Goal: Complete application form: Complete application form

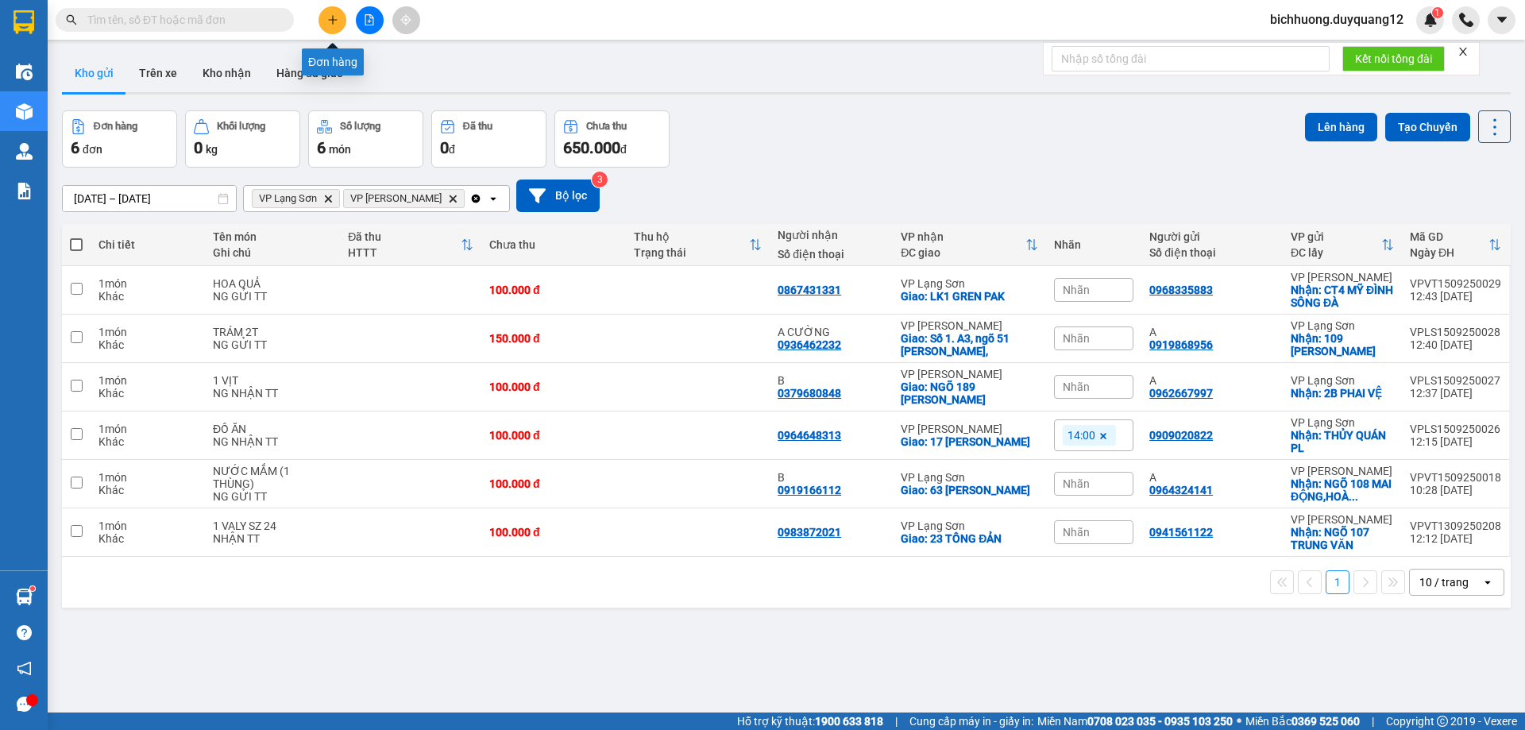
click at [340, 21] on button at bounding box center [332, 20] width 28 height 28
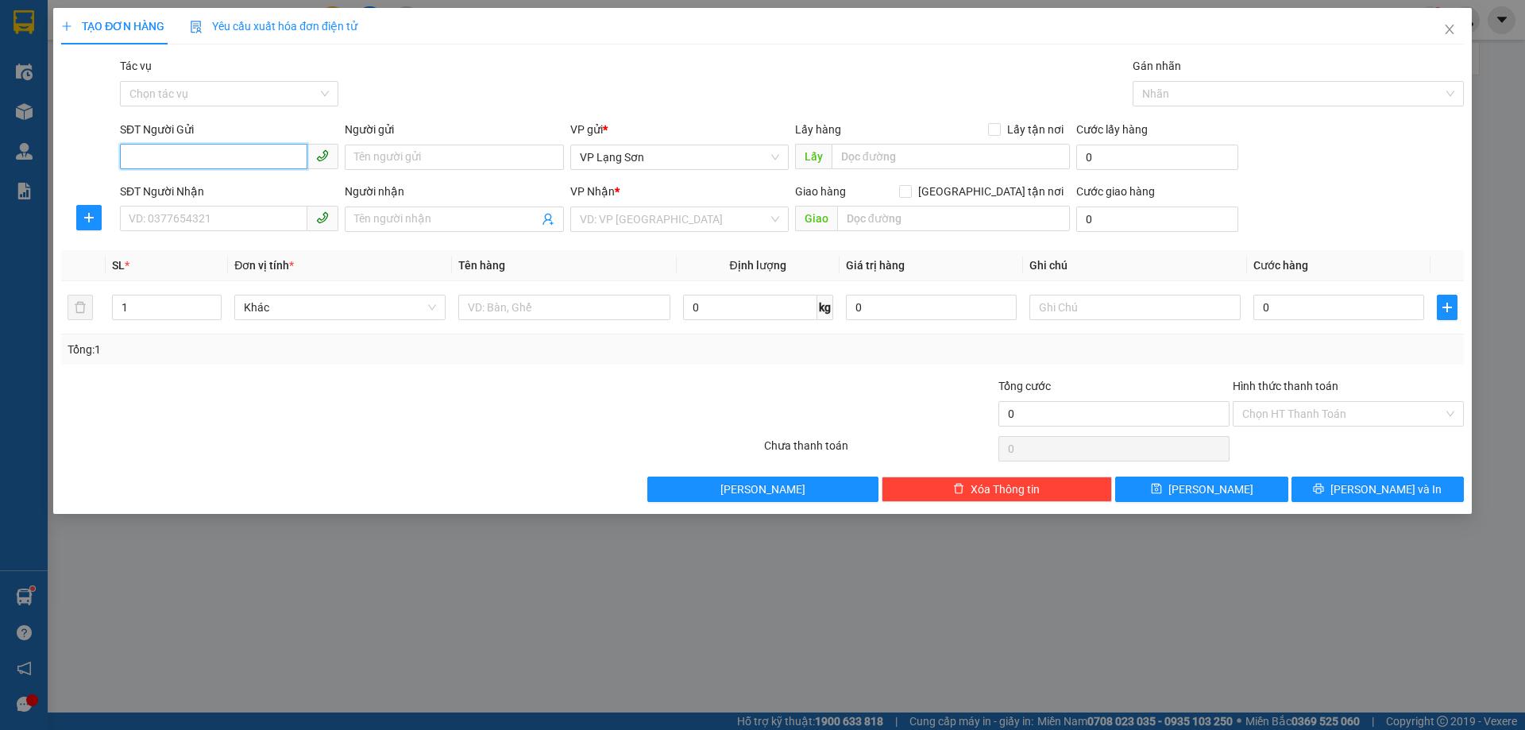
click at [196, 151] on input "SĐT Người Gửi" at bounding box center [213, 156] width 187 height 25
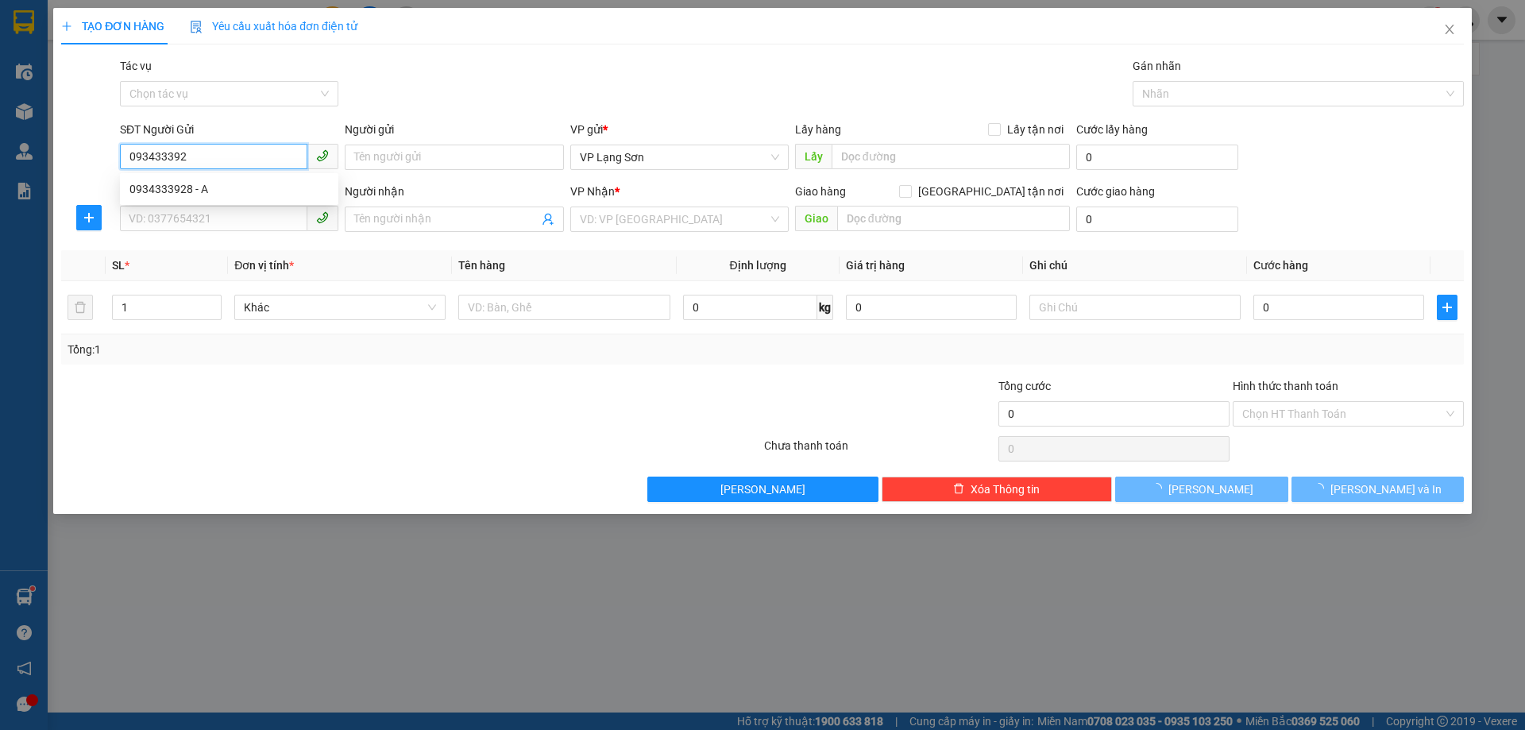
type input "0934333928"
click at [222, 196] on div "0934333928 - A" at bounding box center [228, 188] width 199 height 17
type input "A"
checkbox input "true"
type input "218 HOÀNG MAI,[PERSON_NAME],[PERSON_NAME],[GEOGRAPHIC_DATA]"
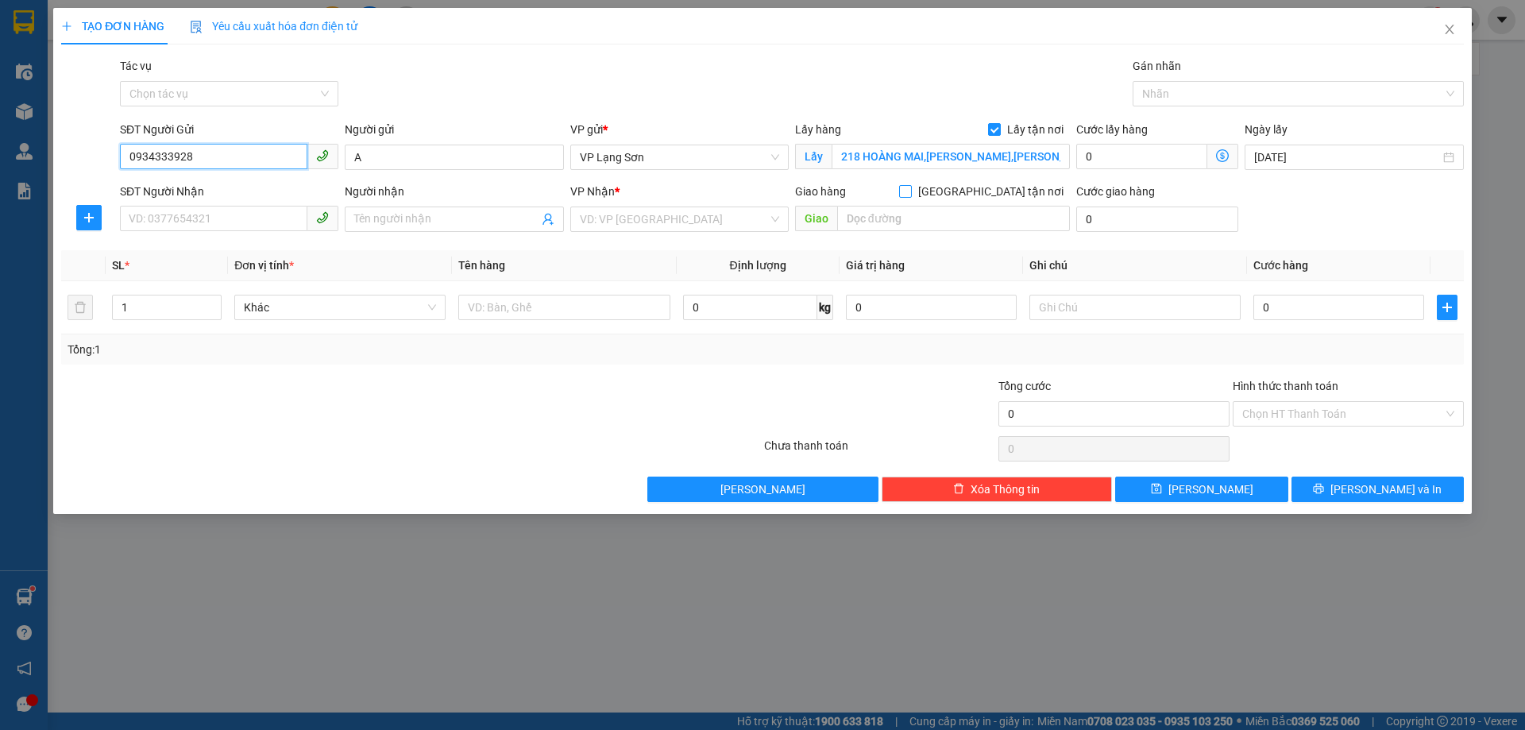
type input "0934333928"
click at [910, 191] on input "[GEOGRAPHIC_DATA] tận nơi" at bounding box center [904, 190] width 11 height 11
checkbox input "true"
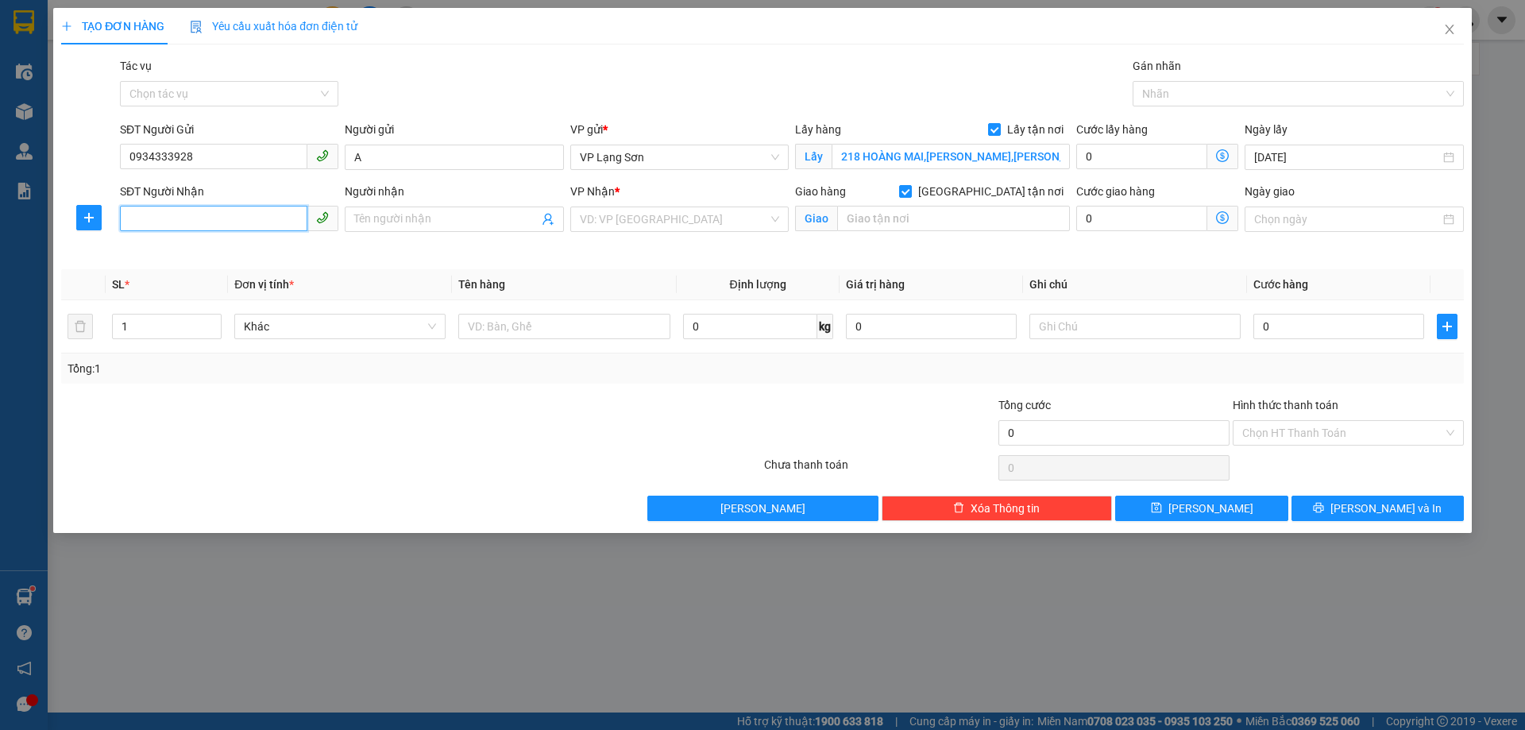
click at [225, 214] on input "SĐT Người Nhận" at bounding box center [213, 218] width 187 height 25
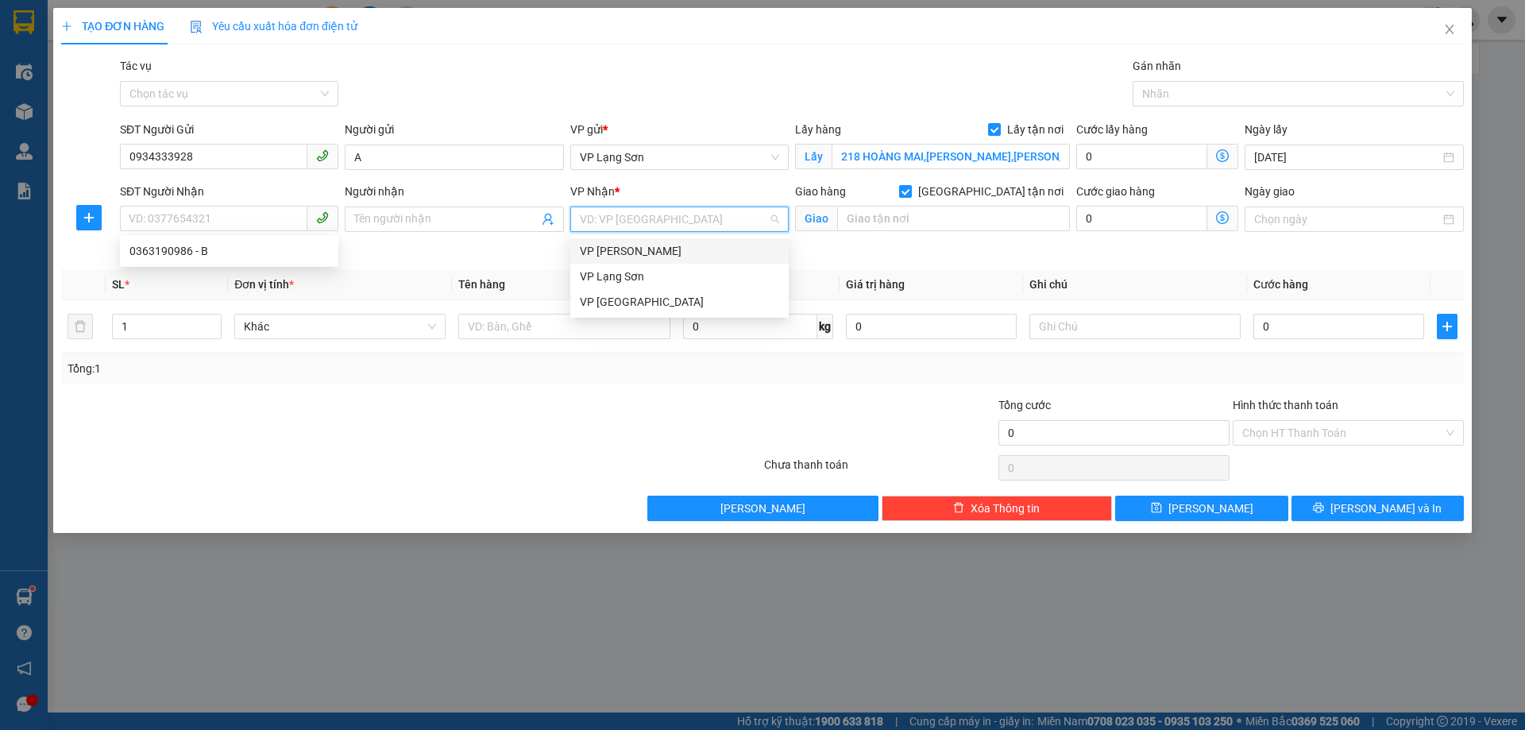
click at [647, 225] on input "search" at bounding box center [674, 219] width 188 height 24
click at [616, 279] on div "VP Lạng Sơn" at bounding box center [679, 276] width 199 height 17
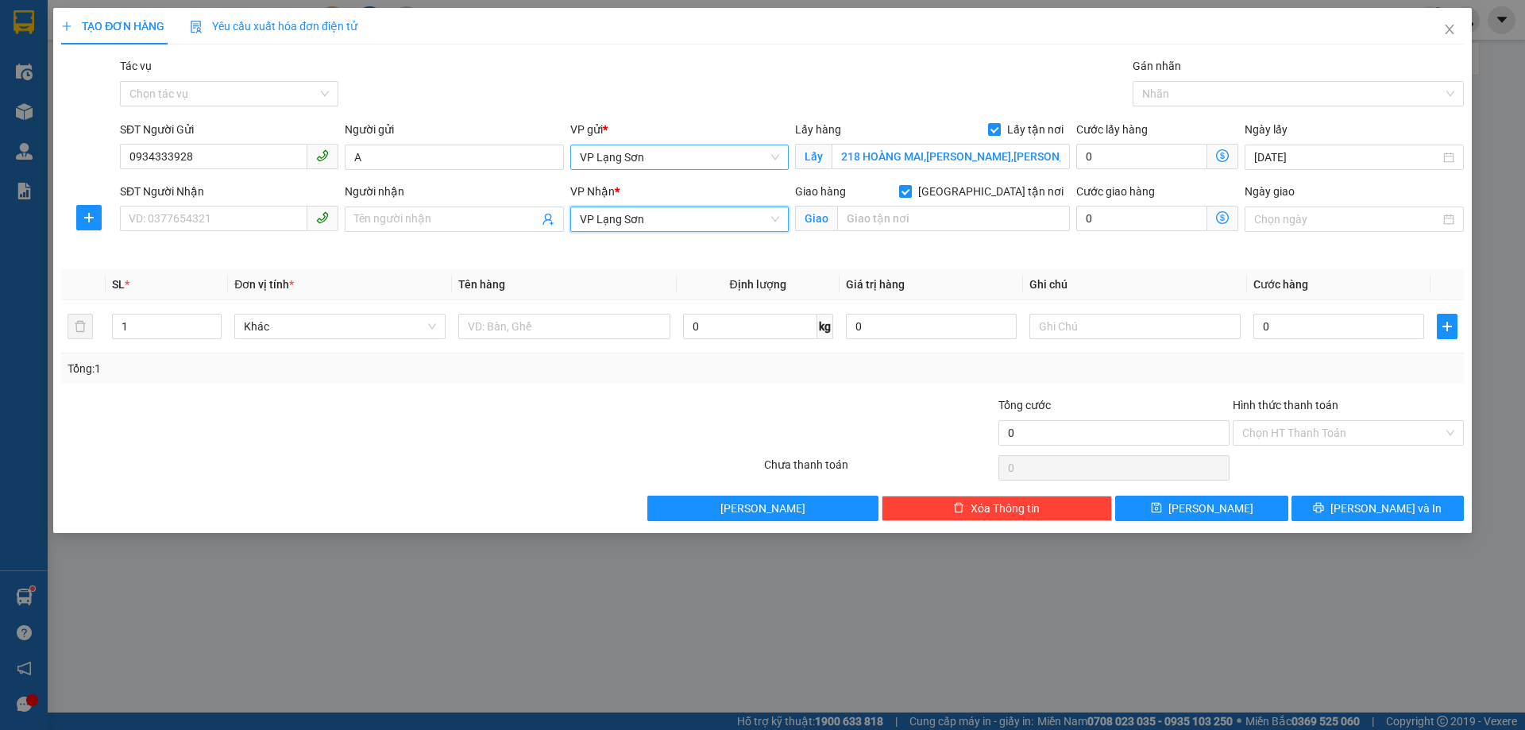
click at [656, 160] on span "VP Lạng Sơn" at bounding box center [679, 157] width 199 height 24
click at [642, 194] on div "VP [PERSON_NAME]" at bounding box center [679, 188] width 199 height 17
click at [197, 219] on input "SĐT Người Nhận" at bounding box center [213, 218] width 187 height 25
click at [317, 183] on div "SĐT Người Nhận" at bounding box center [229, 191] width 218 height 17
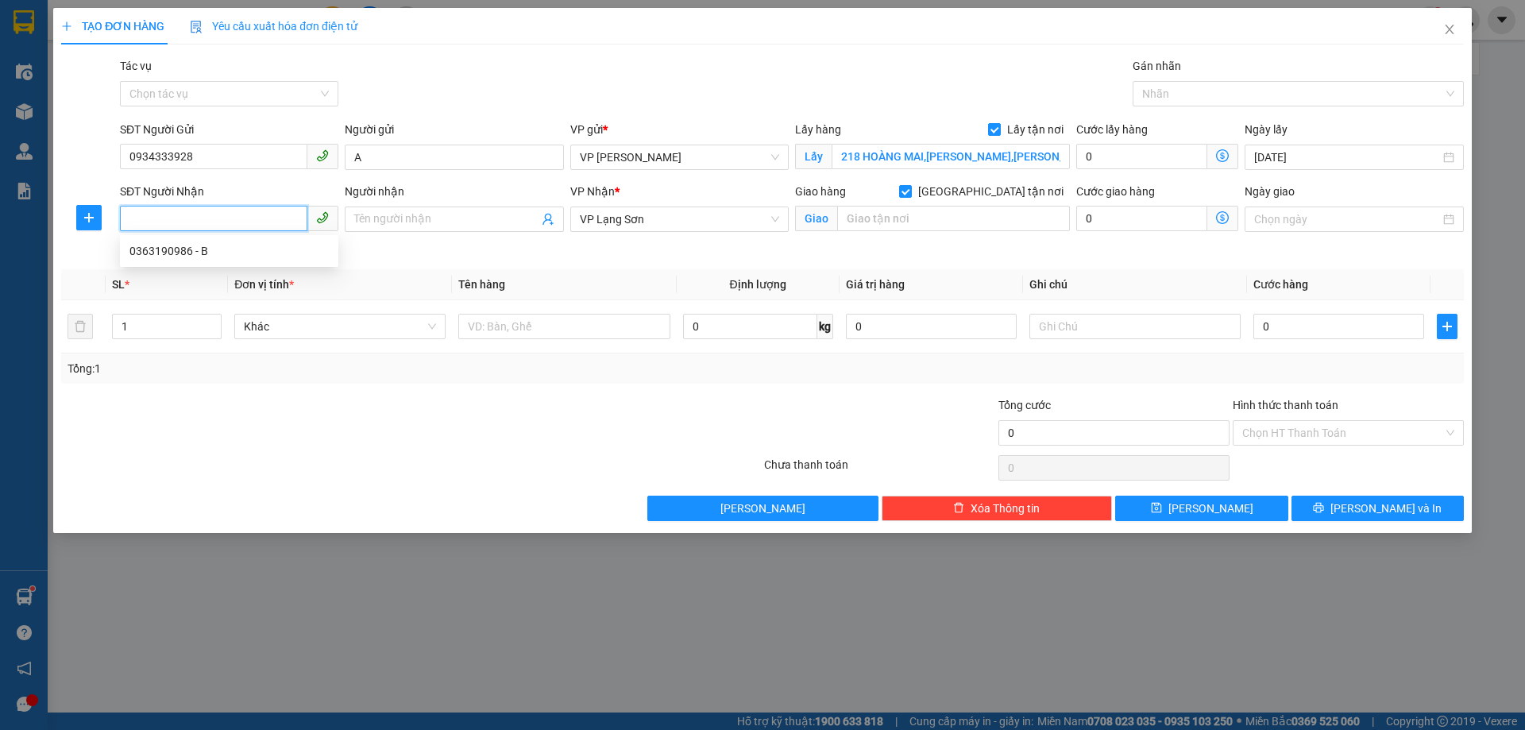
click at [307, 206] on input "SĐT Người Nhận" at bounding box center [213, 218] width 187 height 25
click at [203, 156] on input "0934333928" at bounding box center [213, 156] width 187 height 25
click at [199, 156] on input "0934333928" at bounding box center [213, 156] width 187 height 25
click at [228, 223] on input "SĐT Người Nhận" at bounding box center [213, 218] width 187 height 25
paste input "0934333928"
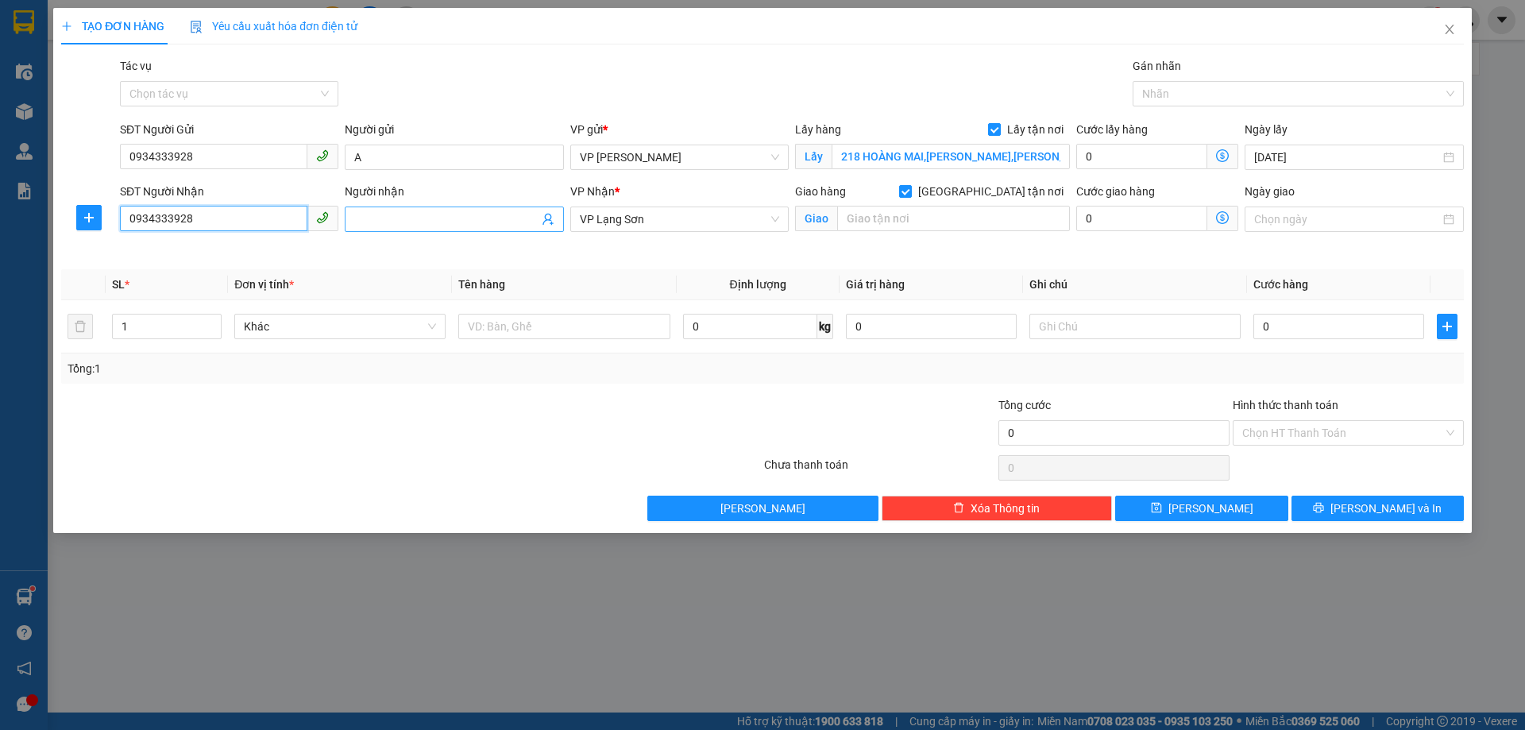
type input "0934333928"
click at [440, 224] on input "Người nhận" at bounding box center [445, 218] width 183 height 17
type input "B"
click at [909, 203] on div "Giao hàng [GEOGRAPHIC_DATA] tận nơi" at bounding box center [932, 195] width 275 height 24
click at [904, 210] on input "text" at bounding box center [953, 218] width 233 height 25
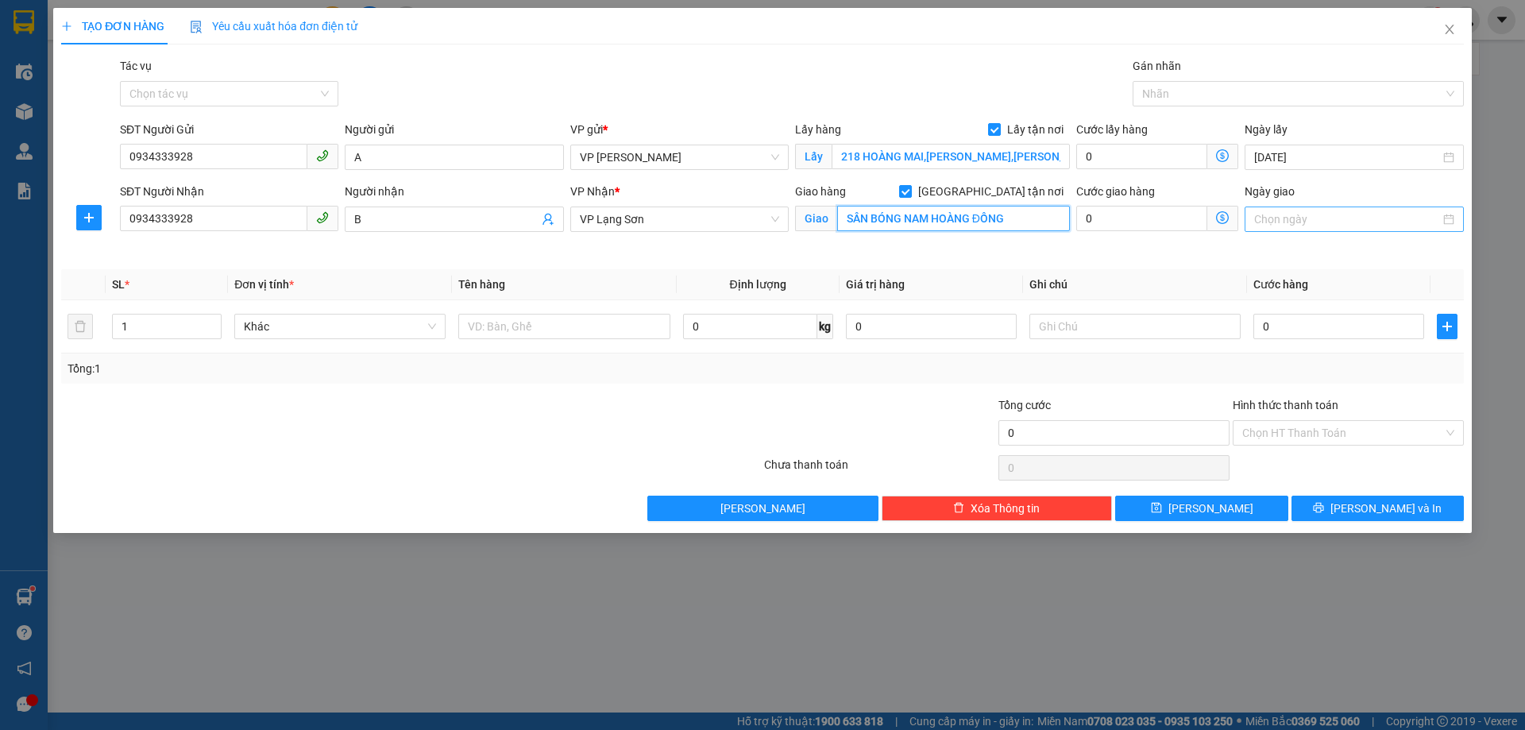
type input "SÂN BÓNG NAM HOÀNG ĐỒNG"
click at [1314, 217] on input "Ngày giao" at bounding box center [1346, 218] width 185 height 17
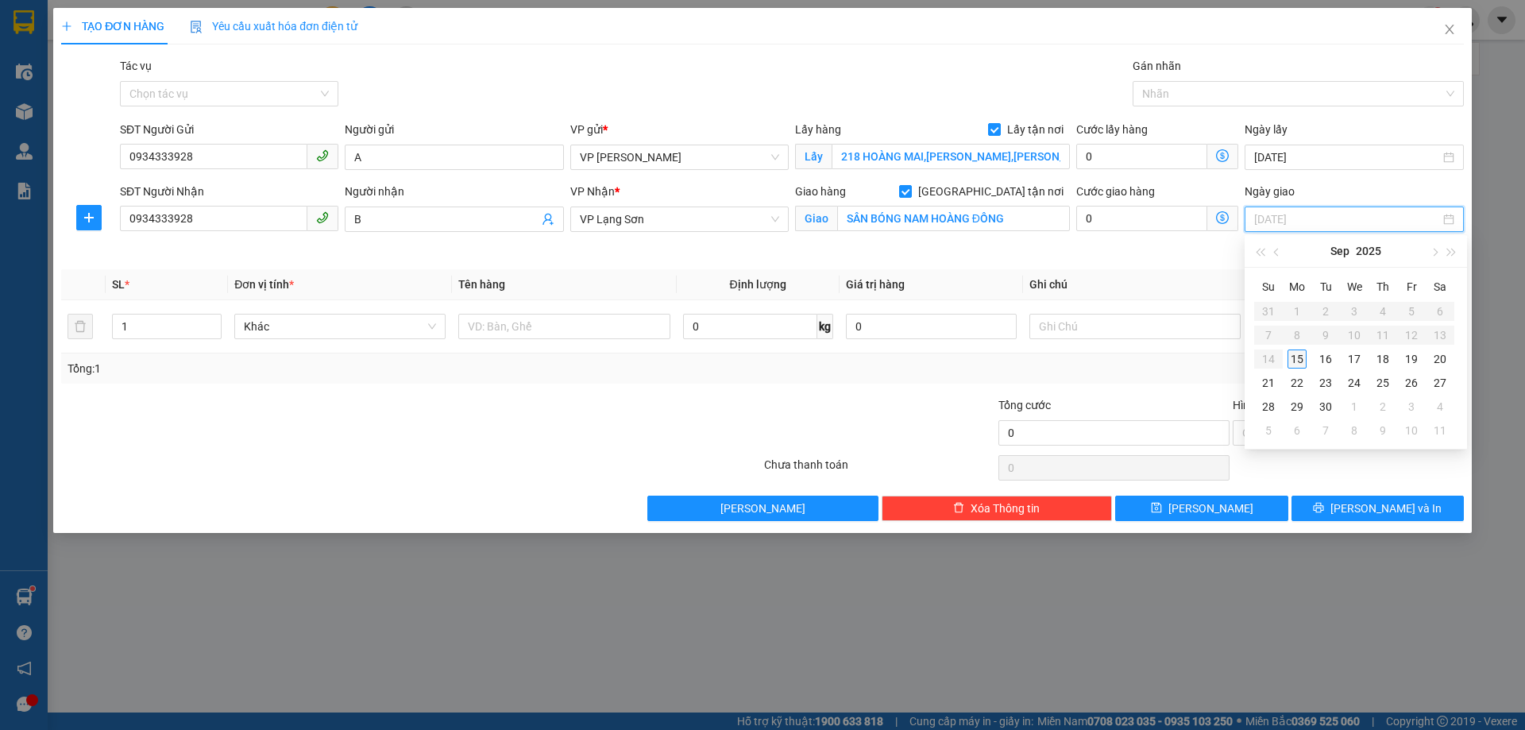
type input "[DATE]"
click at [1301, 361] on div "15" at bounding box center [1296, 358] width 19 height 19
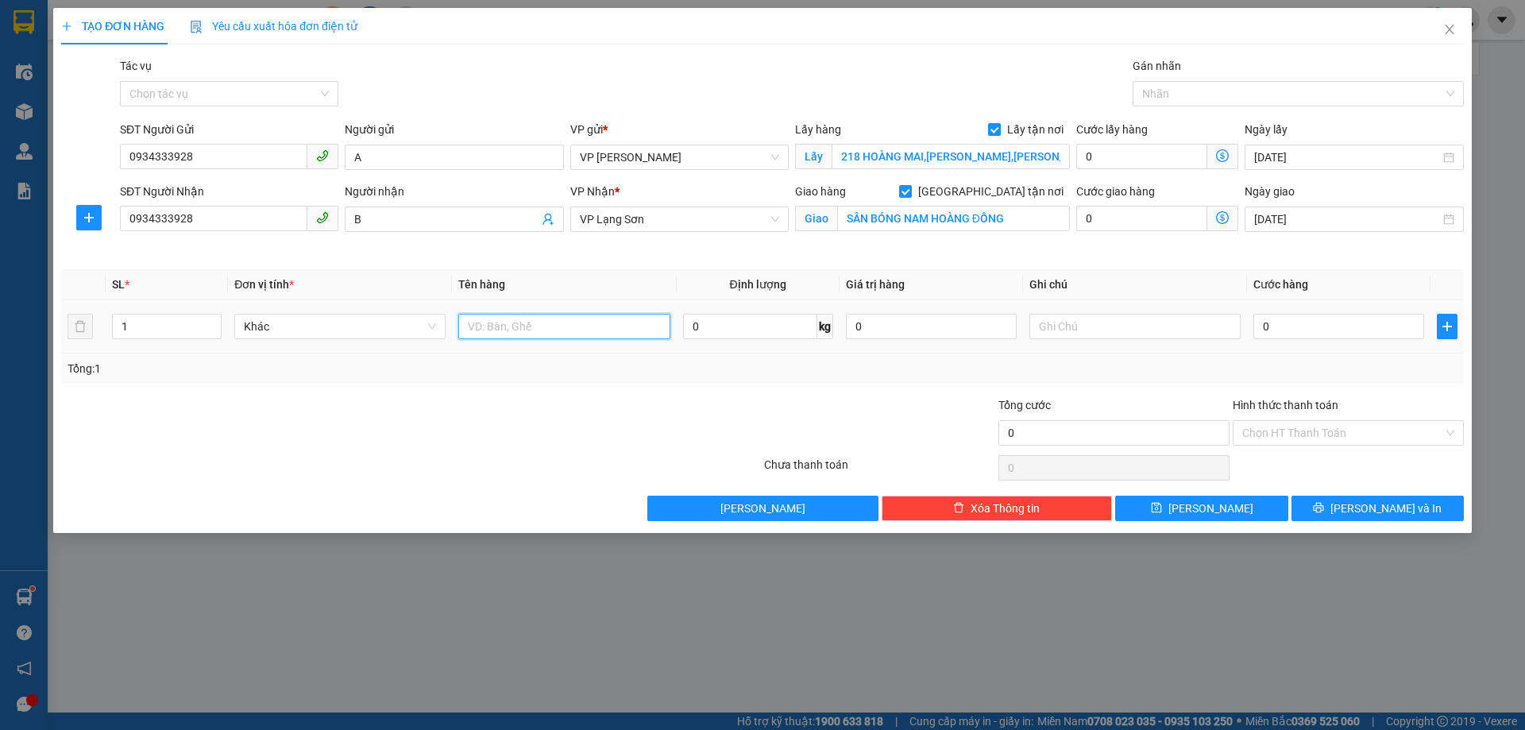
click at [546, 318] on input "text" at bounding box center [563, 326] width 211 height 25
type input "C"
type input "QUẦN ÁO"
click at [1292, 326] on input "0" at bounding box center [1338, 326] width 171 height 25
type input "1"
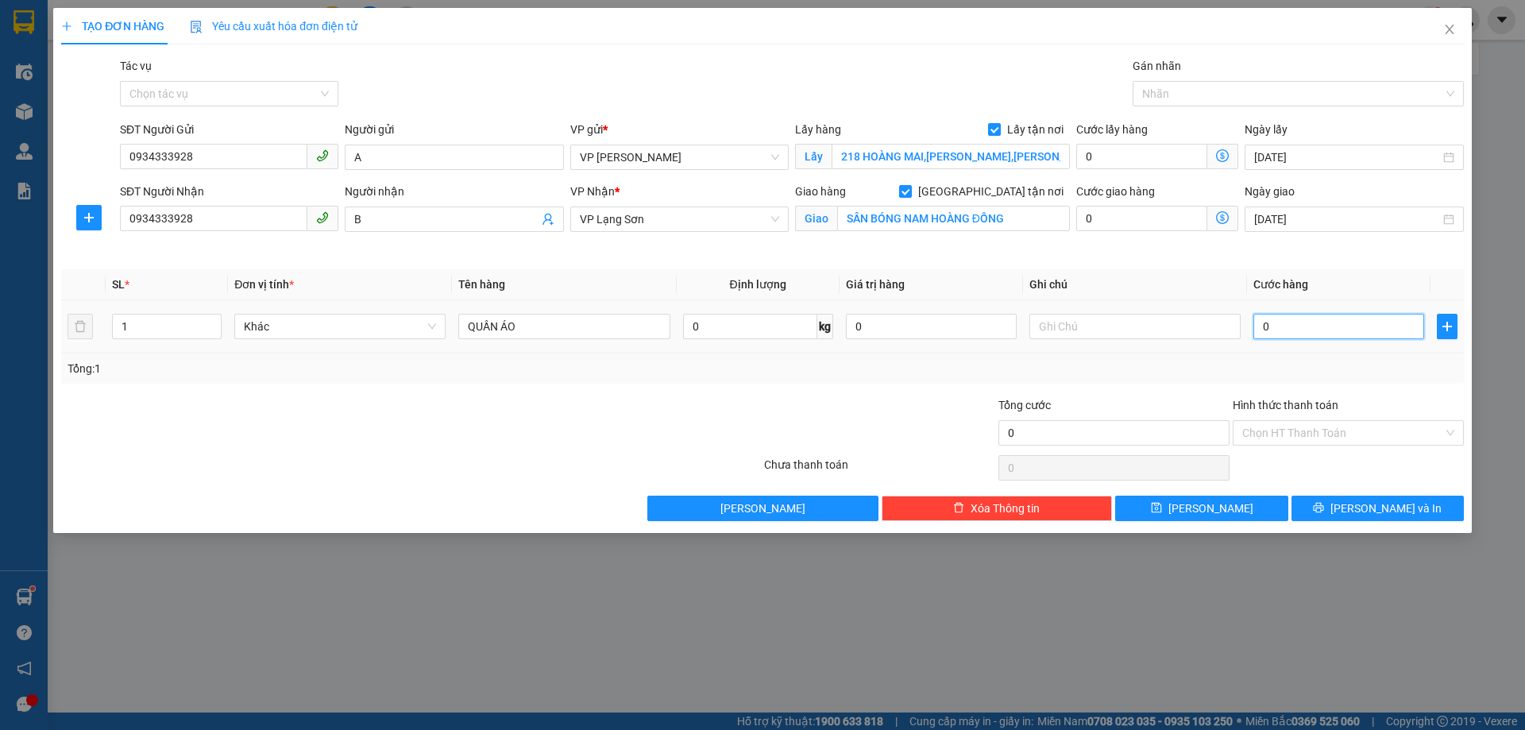
type input "1"
type input "10"
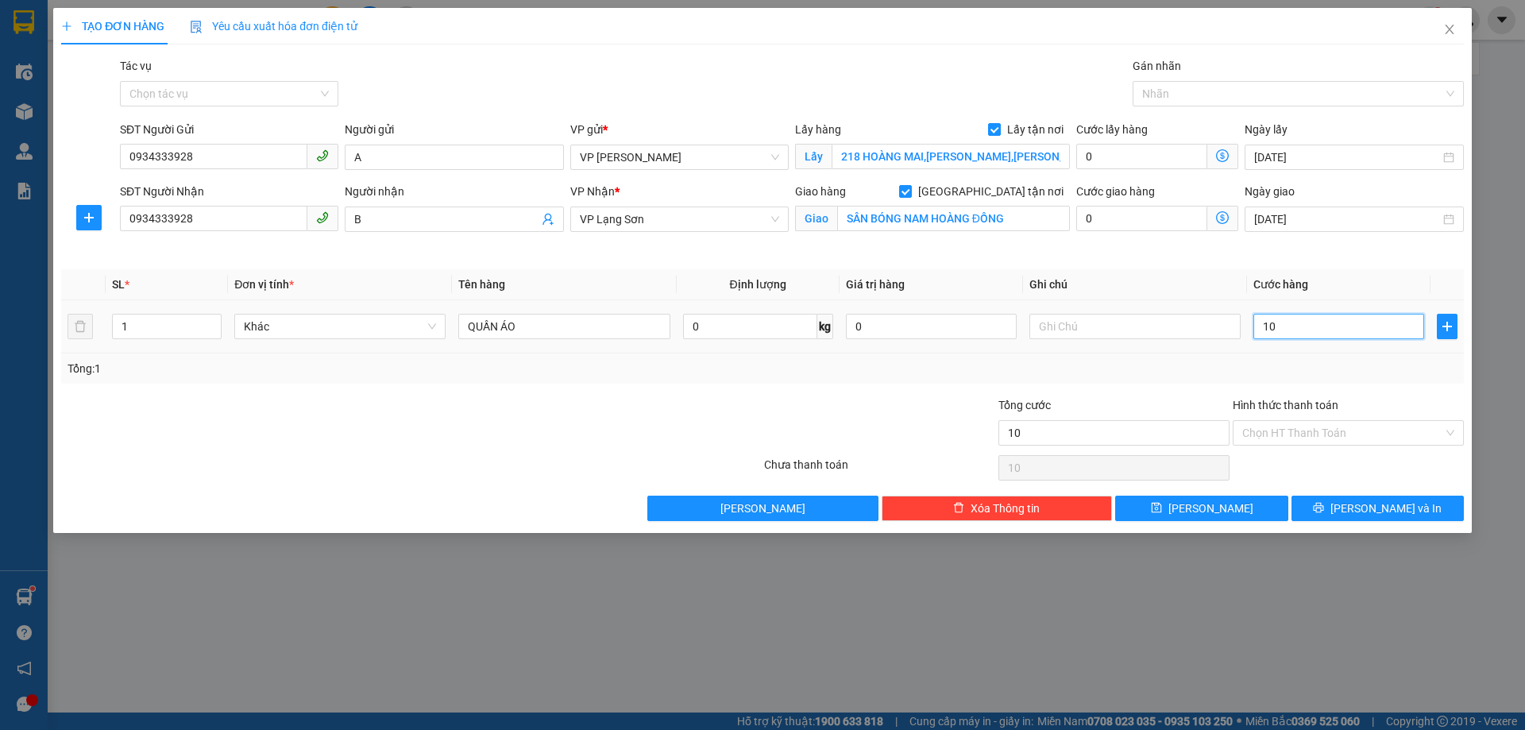
type input "100"
type input "100.000"
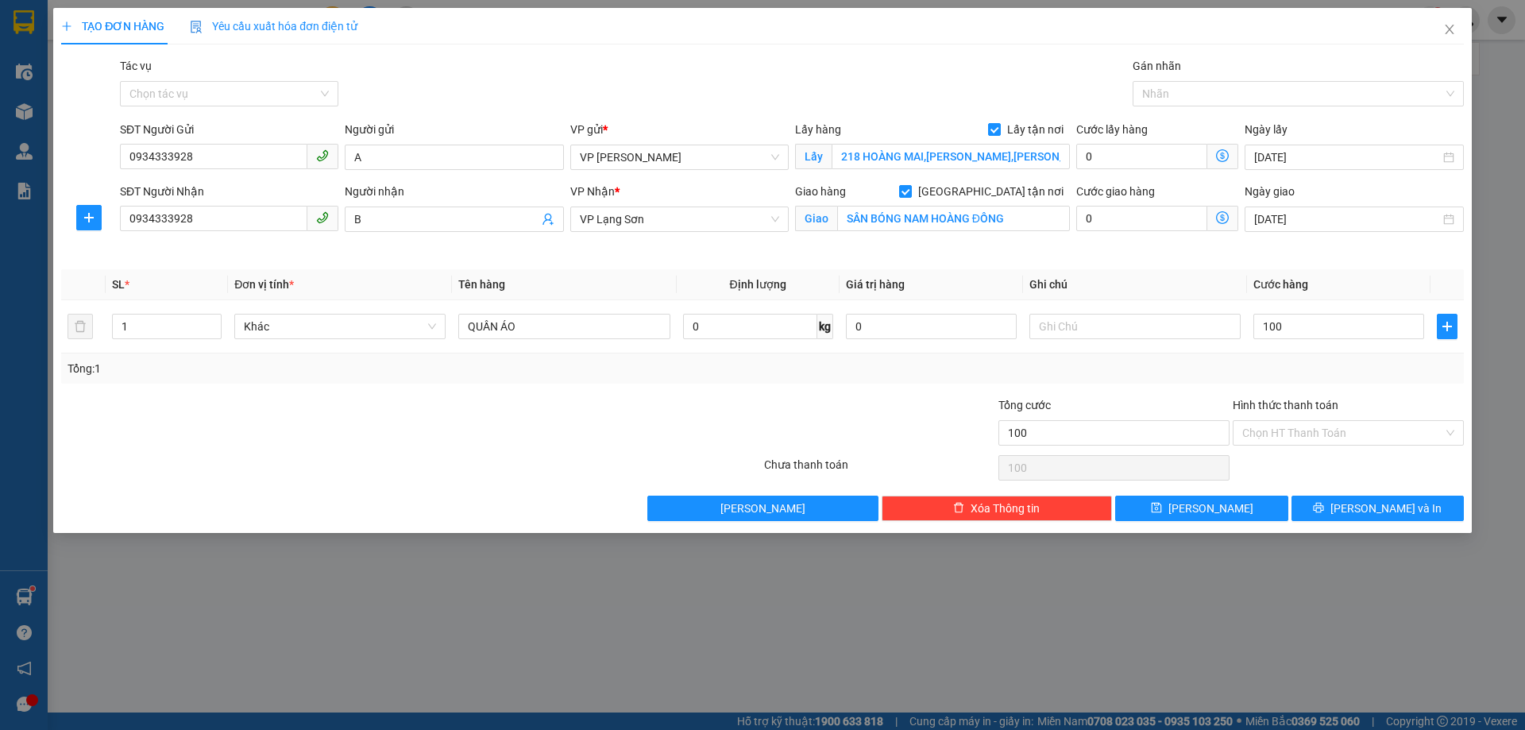
type input "100.000"
click at [1182, 258] on div "Transit Pickup Surcharge Ids Transit Deliver Surcharge Ids Transit Deliver Surc…" at bounding box center [762, 289] width 1403 height 464
click at [1113, 322] on input "text" at bounding box center [1134, 326] width 211 height 25
type input "NG GỬI TT"
click at [1212, 508] on span "[PERSON_NAME]" at bounding box center [1210, 508] width 85 height 17
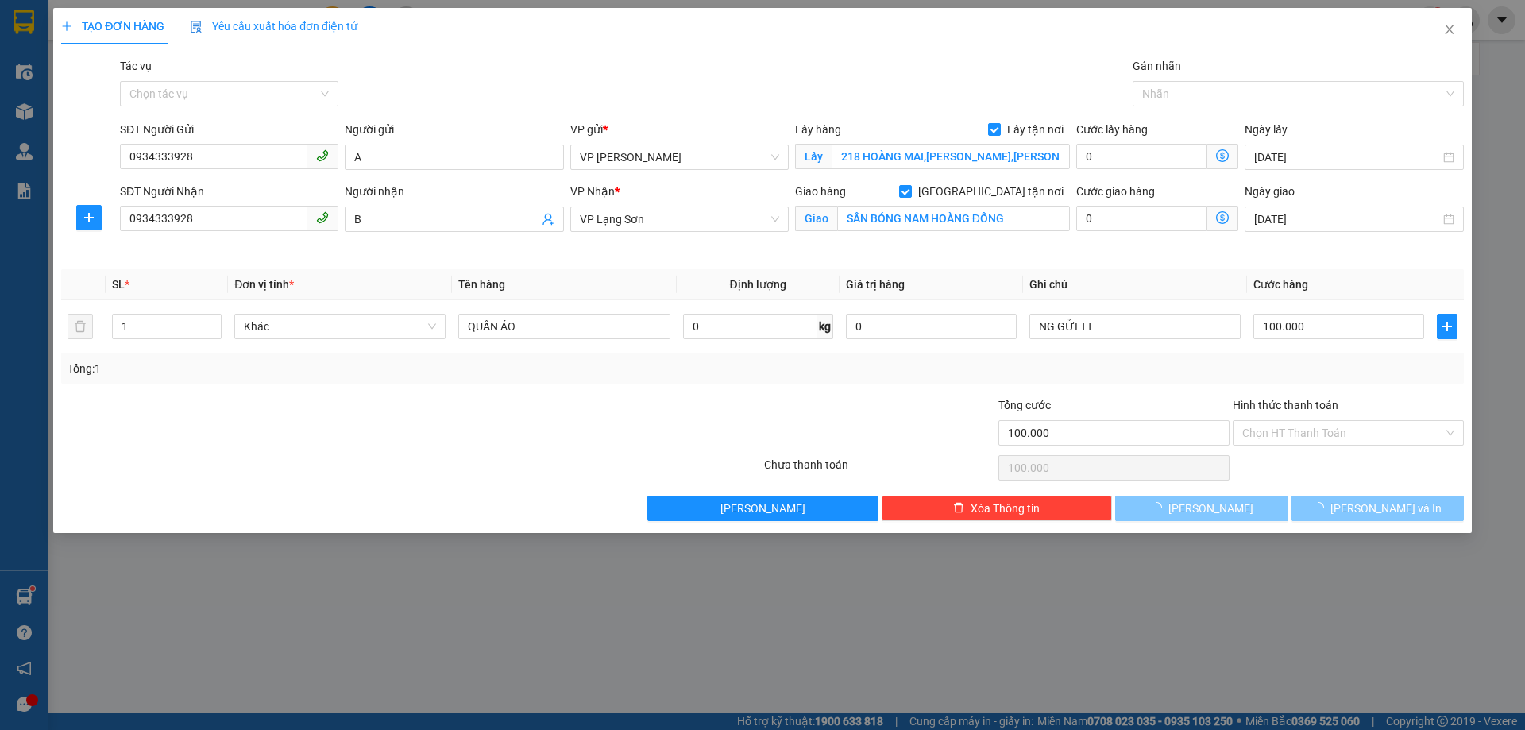
checkbox input "false"
type input "0"
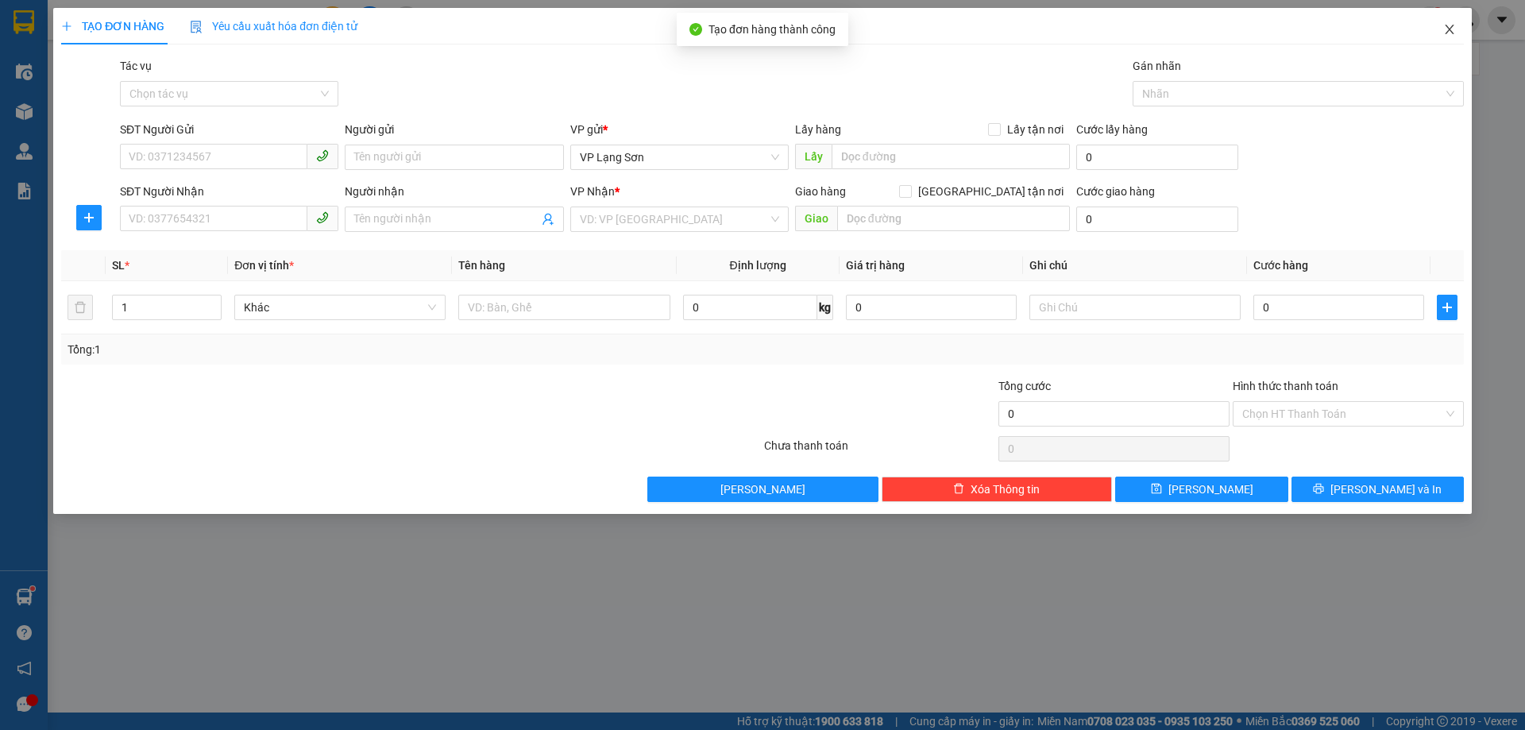
click at [1447, 32] on icon "close" at bounding box center [1449, 29] width 13 height 13
